Goal: Check status: Check status

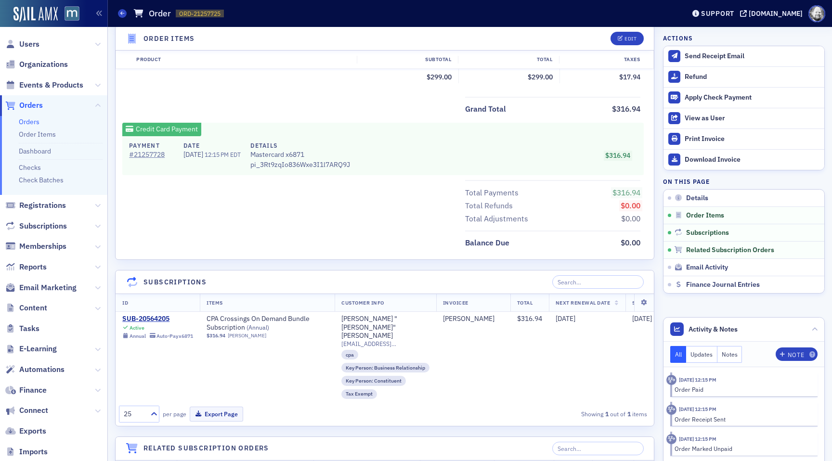
scroll to position [417, 0]
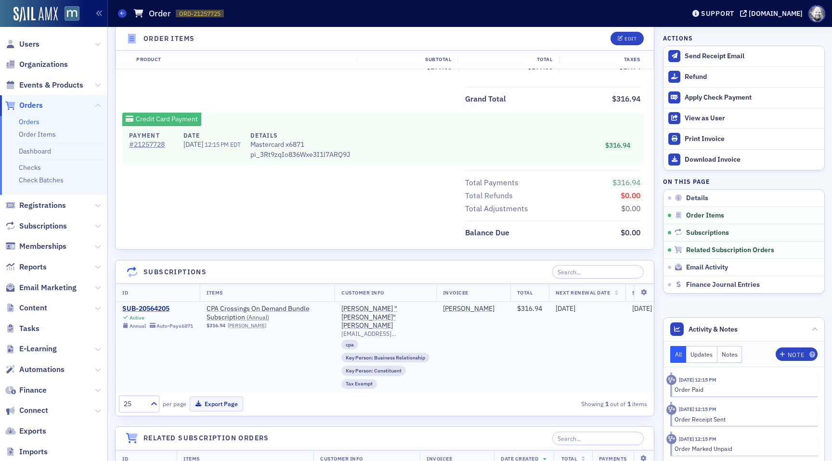
click at [151, 308] on div "SUB-20564205" at bounding box center [157, 309] width 71 height 9
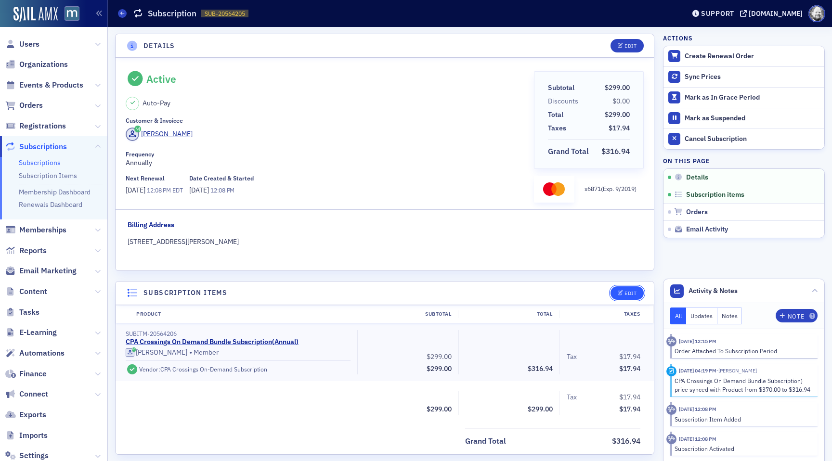
click at [632, 295] on div "Edit" at bounding box center [631, 293] width 12 height 5
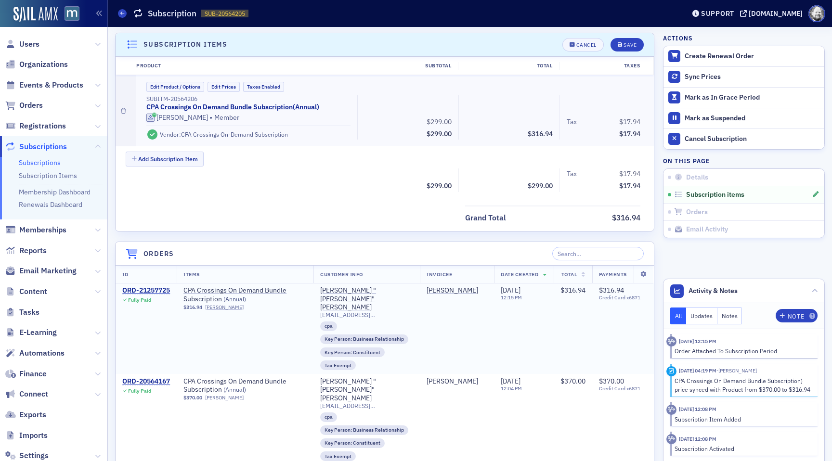
scroll to position [249, 0]
click at [577, 43] on div "Cancel" at bounding box center [586, 44] width 20 height 5
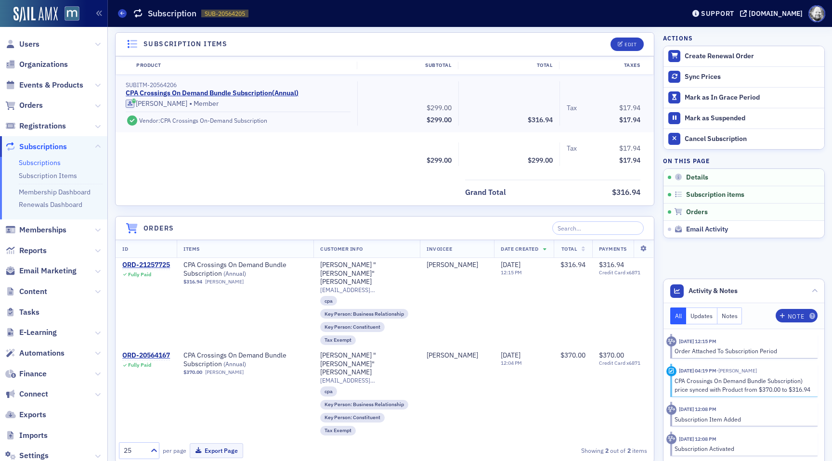
scroll to position [224, 0]
